Goal: Information Seeking & Learning: Learn about a topic

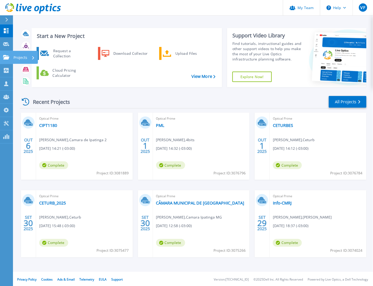
click at [14, 58] on p "Projects" at bounding box center [20, 57] width 14 height 13
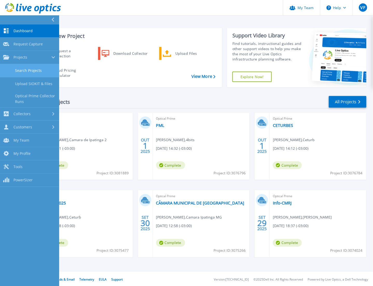
click at [43, 71] on link "Search Projects" at bounding box center [29, 70] width 59 height 13
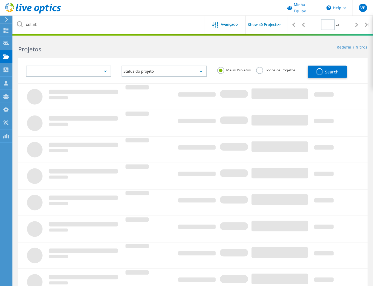
type input "1"
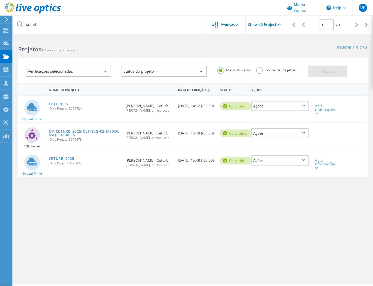
drag, startPoint x: 255, startPoint y: 72, endPoint x: 258, endPoint y: 71, distance: 2.8
click at [258, 71] on label "Todos os Projetos" at bounding box center [275, 69] width 39 height 5
click at [0, 0] on input "Todos os Projetos" at bounding box center [0, 0] width 0 height 0
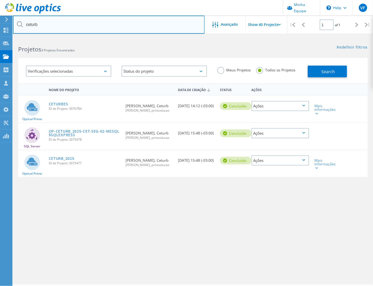
drag, startPoint x: 63, startPoint y: 27, endPoint x: 14, endPoint y: 24, distance: 49.3
click at [14, 24] on input "ceturb" at bounding box center [109, 25] width 192 height 18
type input "cdtiv"
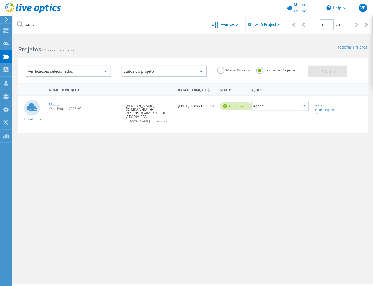
click at [53, 103] on link "CDTIV" at bounding box center [54, 104] width 11 height 4
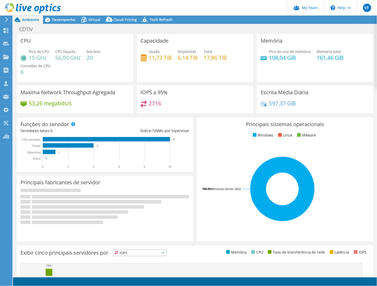
select select "USD"
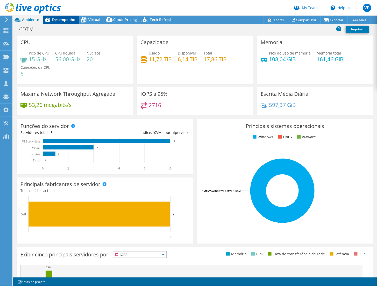
click at [67, 22] on div "Desempenho" at bounding box center [61, 20] width 36 height 8
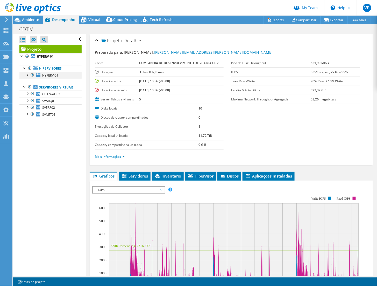
click at [27, 74] on div at bounding box center [27, 74] width 5 height 5
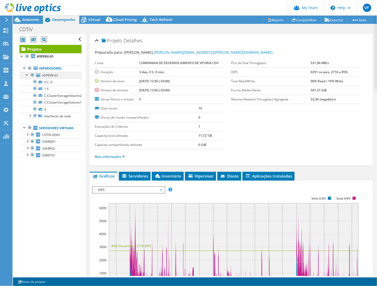
click at [27, 74] on div at bounding box center [27, 74] width 5 height 5
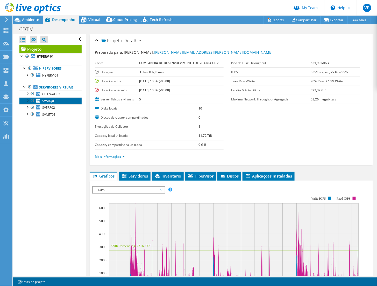
click at [58, 104] on link "SVARQ01" at bounding box center [50, 100] width 62 height 7
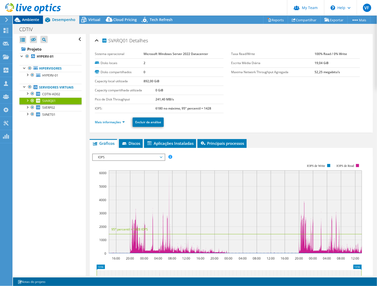
click at [26, 19] on span "Ambiente" at bounding box center [30, 19] width 17 height 5
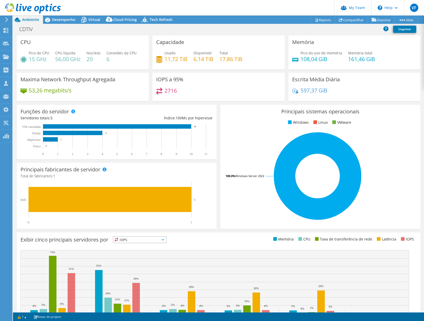
select select "USD"
